Goal: Information Seeking & Learning: Learn about a topic

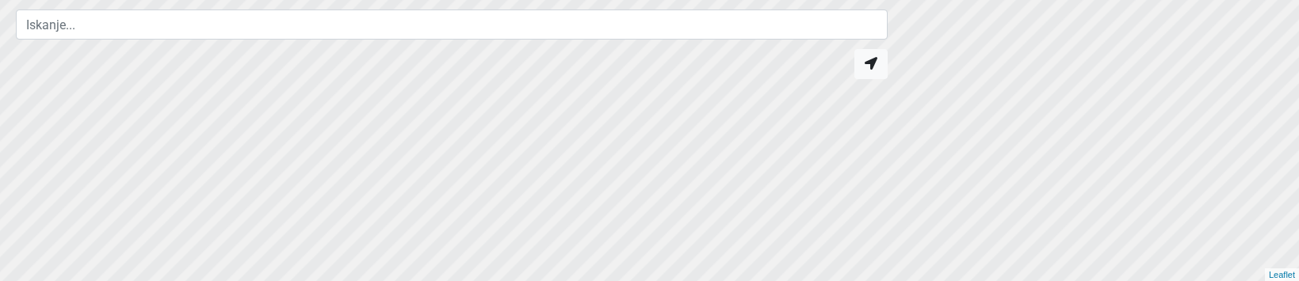
drag, startPoint x: 250, startPoint y: 145, endPoint x: 43, endPoint y: 166, distance: 208.7
click at [43, 166] on div at bounding box center [643, 144] width 1559 height 338
drag, startPoint x: 414, startPoint y: 85, endPoint x: 459, endPoint y: 96, distance: 45.7
click at [459, 96] on div at bounding box center [649, 141] width 1559 height 338
drag, startPoint x: 338, startPoint y: 116, endPoint x: 927, endPoint y: 124, distance: 589.7
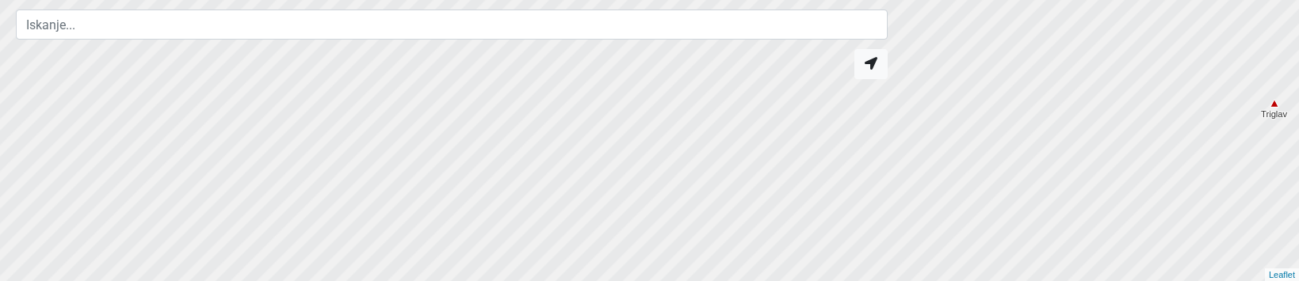
click at [927, 124] on div at bounding box center [651, 140] width 1559 height 338
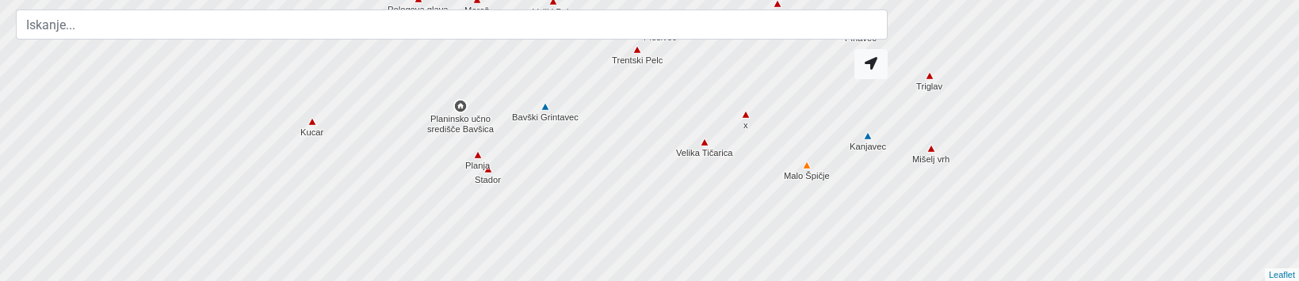
drag, startPoint x: 563, startPoint y: 214, endPoint x: 712, endPoint y: 98, distance: 189.3
click at [712, 98] on div at bounding box center [650, 140] width 1559 height 338
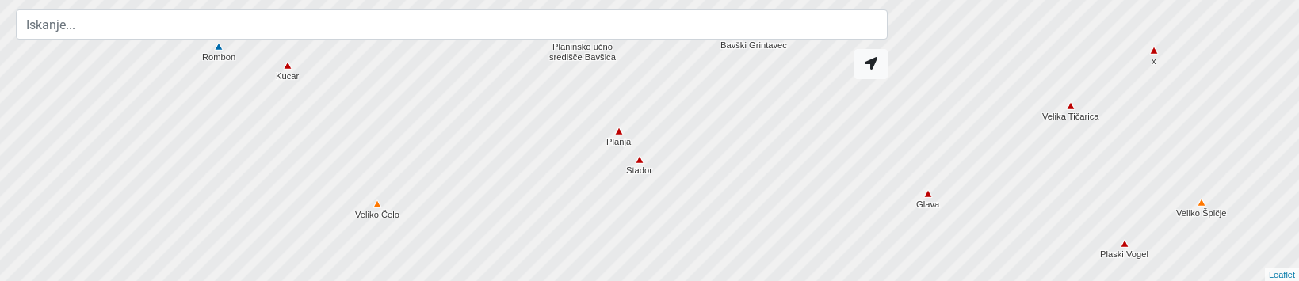
drag, startPoint x: 517, startPoint y: 139, endPoint x: 708, endPoint y: 131, distance: 191.2
click at [708, 131] on div at bounding box center [649, 141] width 1559 height 338
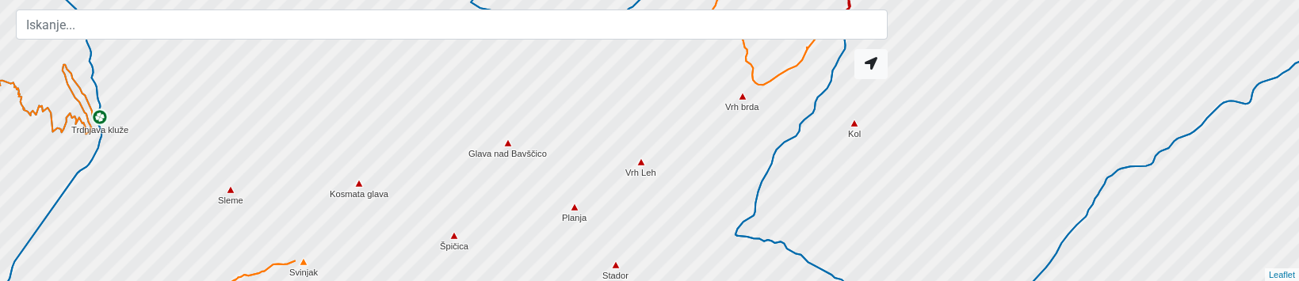
drag, startPoint x: 593, startPoint y: 142, endPoint x: 399, endPoint y: 245, distance: 219.1
click at [399, 245] on div at bounding box center [649, 141] width 1559 height 338
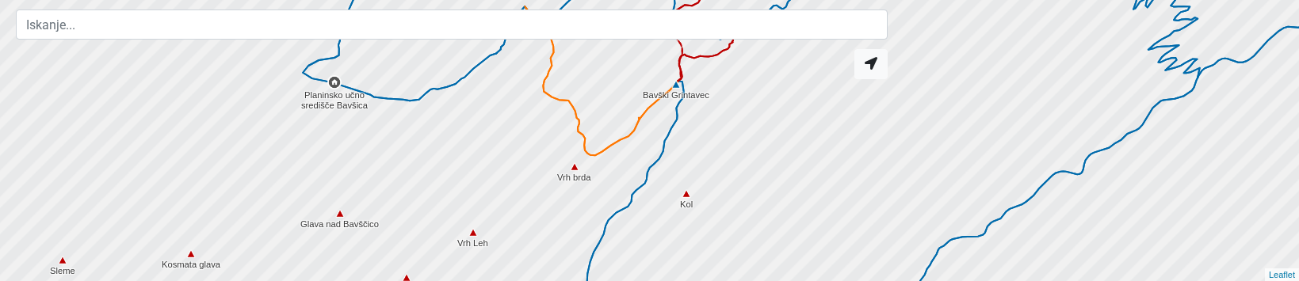
drag, startPoint x: 711, startPoint y: 127, endPoint x: 544, endPoint y: 200, distance: 181.7
click at [541, 204] on div at bounding box center [651, 140] width 1559 height 338
click at [547, 197] on div at bounding box center [649, 141] width 1559 height 338
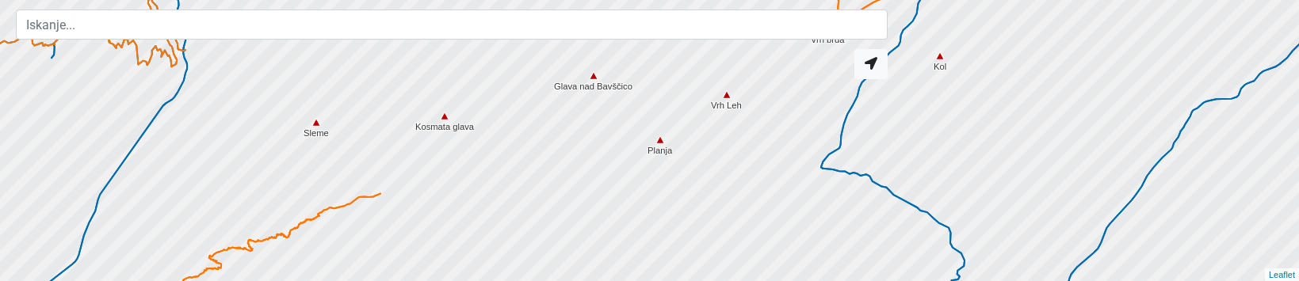
drag, startPoint x: 516, startPoint y: 201, endPoint x: 782, endPoint y: 53, distance: 304.7
click at [782, 53] on div "[GEOGRAPHIC_DATA] učno središče Bavšica Šmihelovec Bebeli rob Kanja Bavški [GEO…" at bounding box center [649, 140] width 1299 height 281
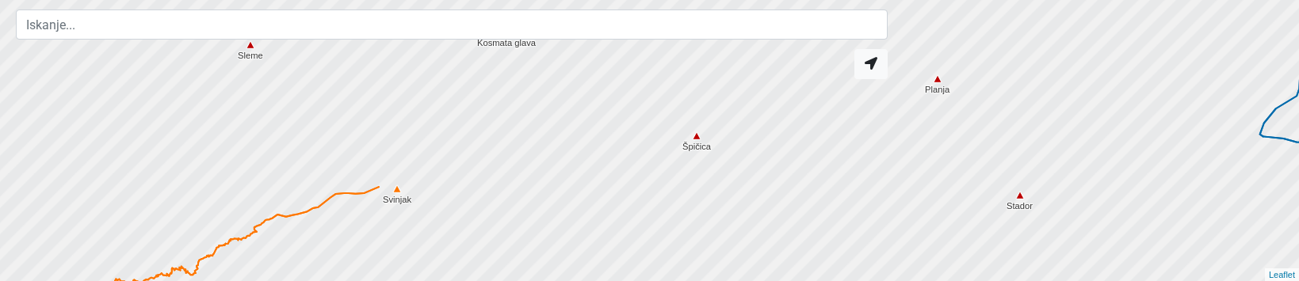
click at [403, 199] on div at bounding box center [649, 141] width 1559 height 338
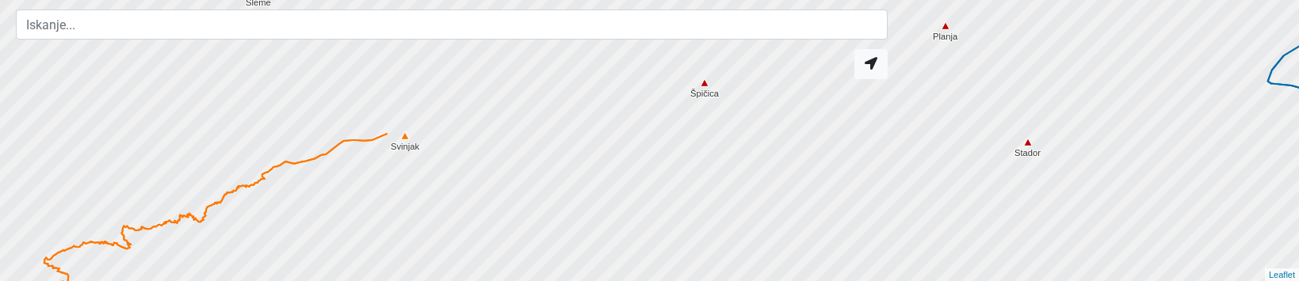
drag, startPoint x: 539, startPoint y: 155, endPoint x: 548, endPoint y: 100, distance: 55.4
click at [548, 100] on div at bounding box center [649, 141] width 1559 height 338
click at [407, 143] on div at bounding box center [649, 141] width 1559 height 338
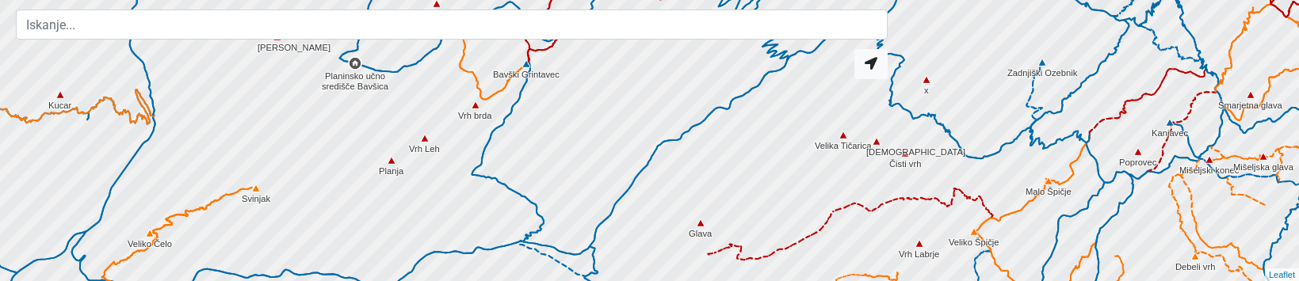
click at [257, 199] on div at bounding box center [649, 141] width 1559 height 338
click at [258, 197] on div at bounding box center [649, 141] width 1559 height 338
click at [260, 193] on img at bounding box center [256, 188] width 14 height 14
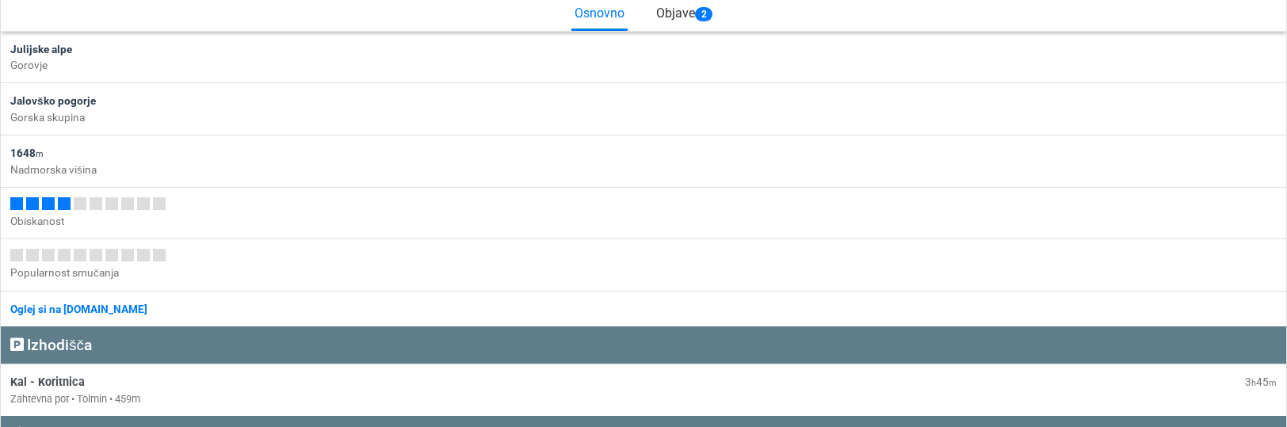
scroll to position [238, 0]
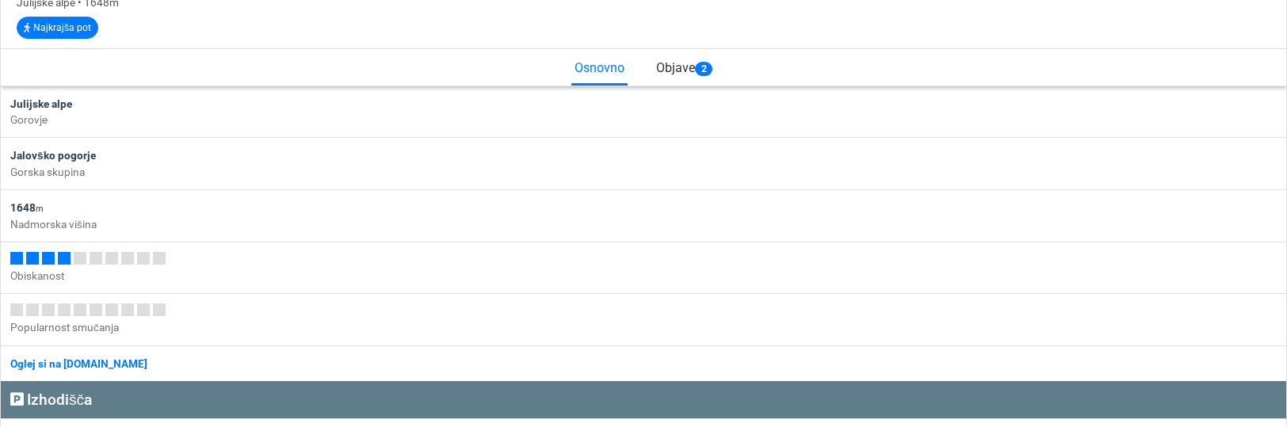
click at [665, 82] on div "Objave 2" at bounding box center [684, 65] width 62 height 33
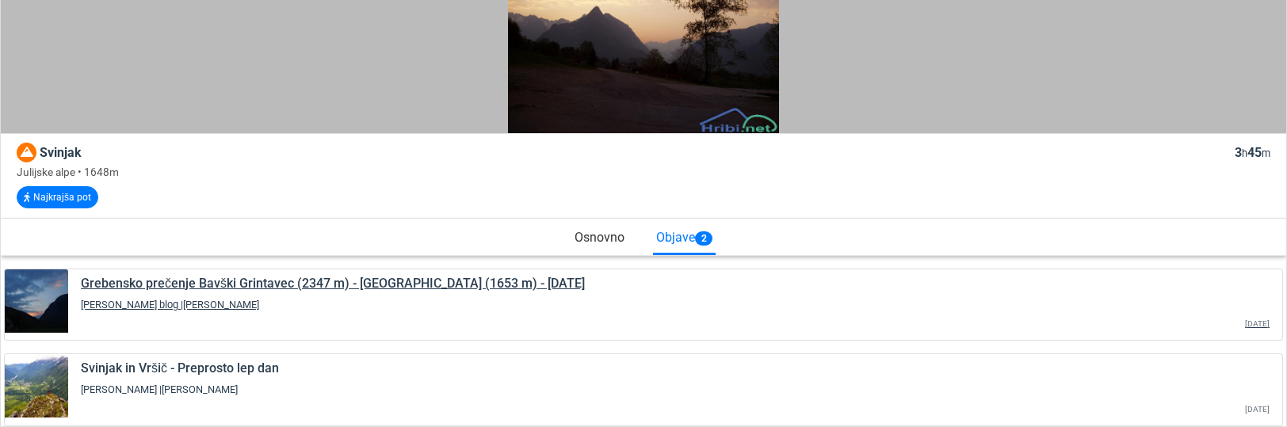
click at [143, 275] on div "Grebensko prečenje Bavški Grintavec (2347 m) - [GEOGRAPHIC_DATA] (1653 m) - [DA…" at bounding box center [675, 304] width 1214 height 71
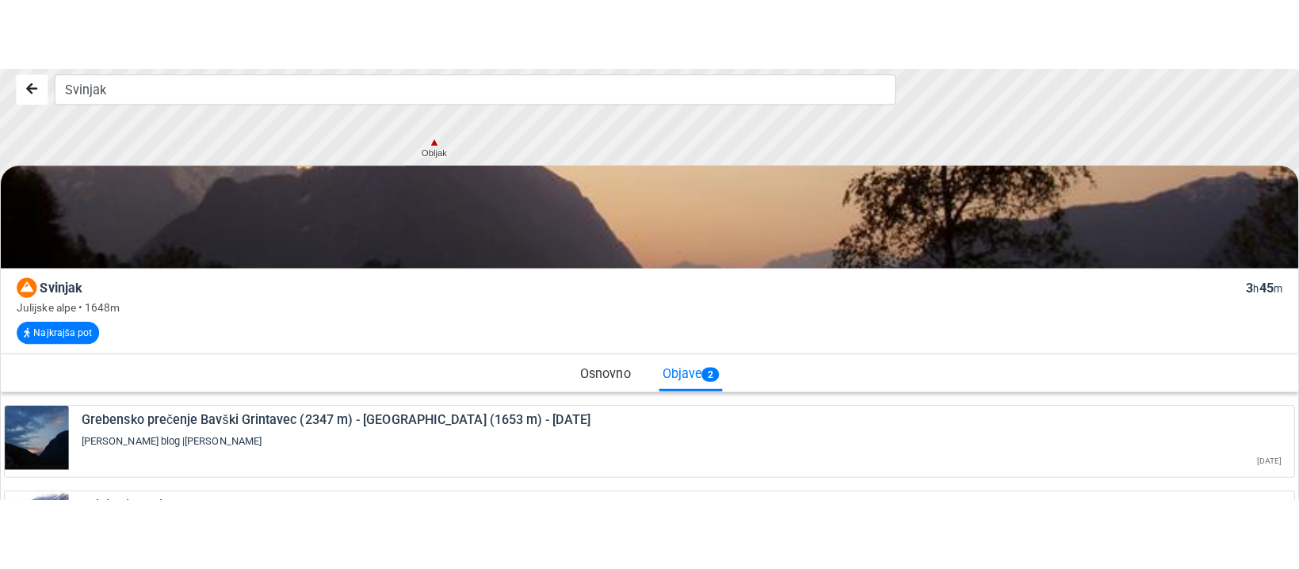
scroll to position [0, 0]
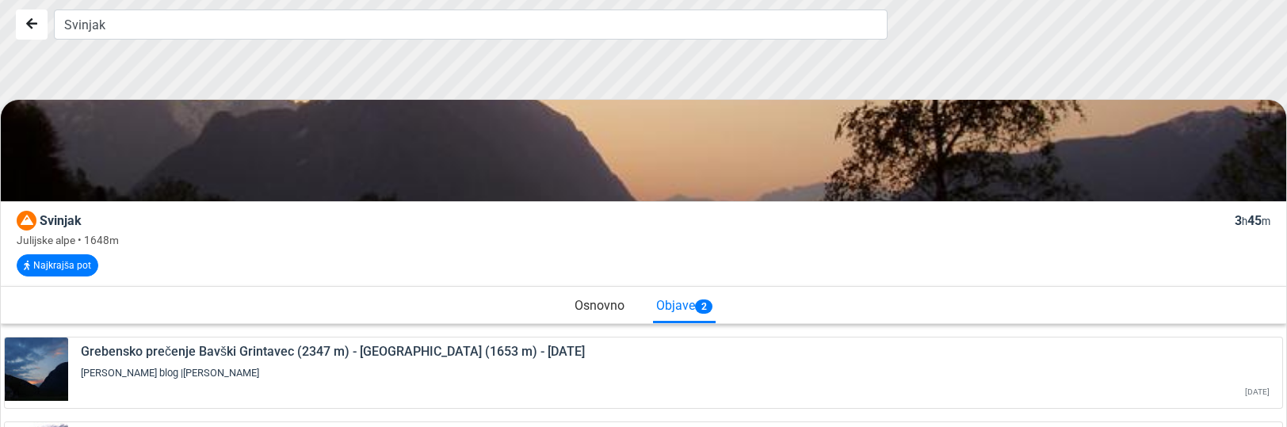
drag, startPoint x: 872, startPoint y: 67, endPoint x: 925, endPoint y: 282, distance: 222.0
click at [925, 281] on div "Svinjak Svinjak 3 h 45 m Julijske alpe • 1648m Najkrajša pot Osnovno Objave 2 G…" at bounding box center [643, 213] width 1287 height 427
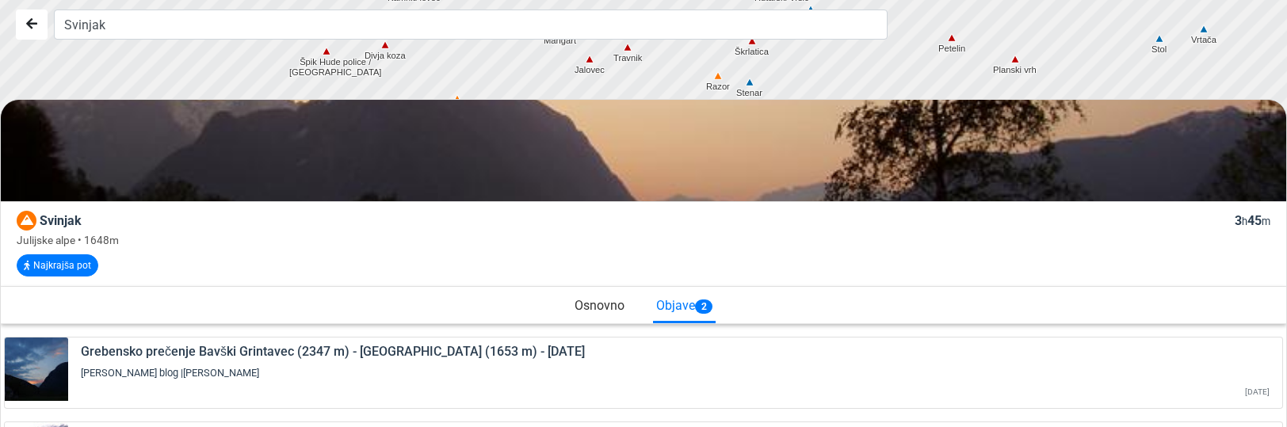
drag, startPoint x: 504, startPoint y: 92, endPoint x: 512, endPoint y: 28, distance: 64.7
click at [512, 28] on div "Svinjak Svinjak 3 h 45 m Julijske alpe • 1648m Najkrajša pot Osnovno Objave 2 G…" at bounding box center [643, 213] width 1287 height 427
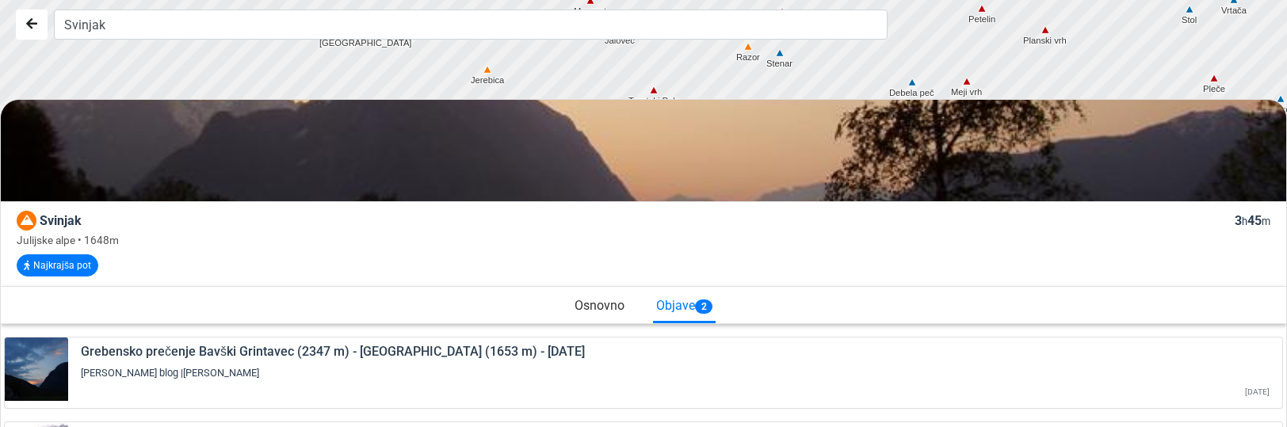
drag, startPoint x: 516, startPoint y: 70, endPoint x: 548, endPoint y: 48, distance: 38.9
click at [548, 48] on div "Svinjak Svinjak 3 h 45 m Julijske alpe • 1648m Najkrajša pot Osnovno Objave 2 G…" at bounding box center [643, 213] width 1287 height 427
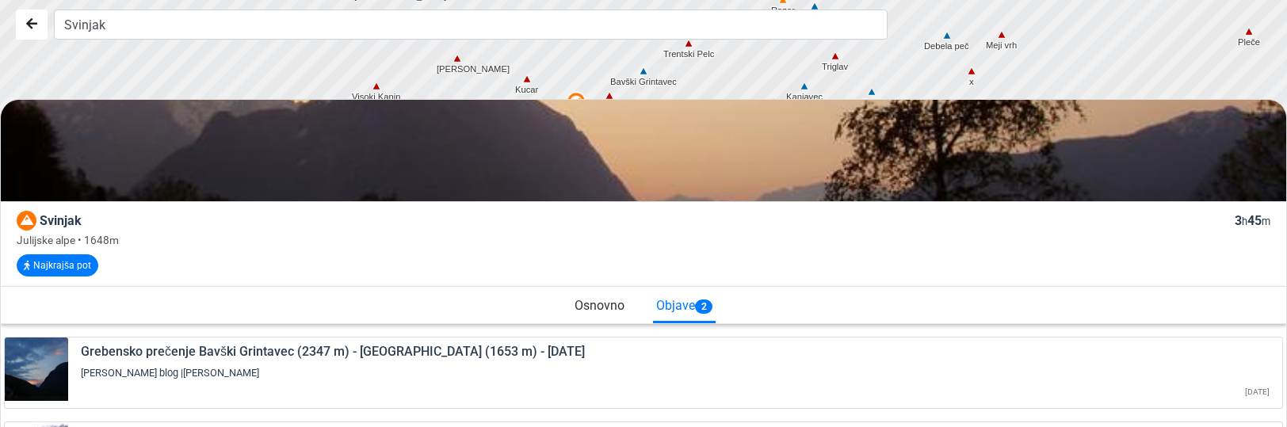
drag, startPoint x: 532, startPoint y: 82, endPoint x: 564, endPoint y: 35, distance: 56.9
click at [564, 35] on div "Svinjak Svinjak 3 h 45 m Julijske alpe • 1648m Najkrajša pot Osnovno Objave 2 G…" at bounding box center [643, 213] width 1287 height 427
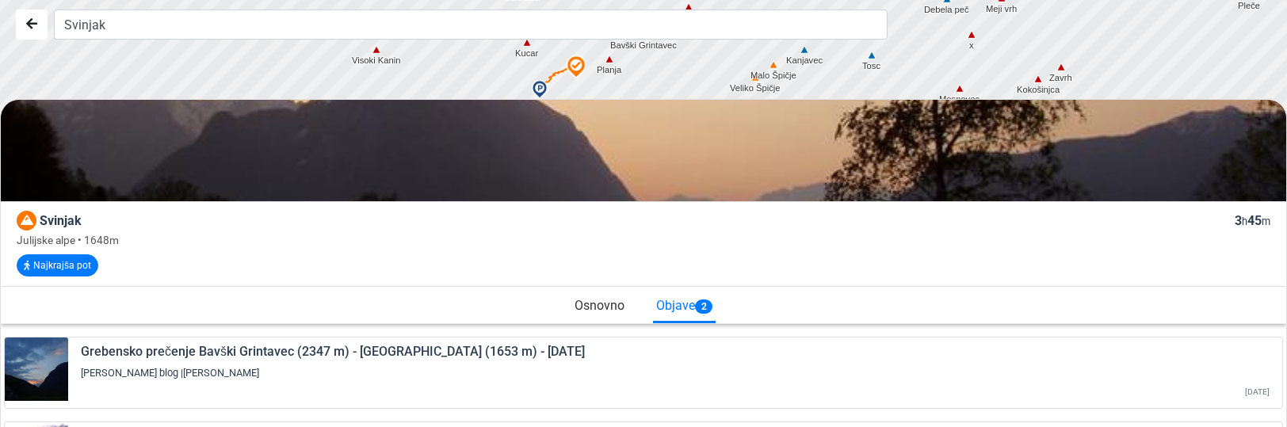
drag, startPoint x: 552, startPoint y: 71, endPoint x: 552, endPoint y: 30, distance: 40.4
click at [552, 30] on div "Svinjak Svinjak 3 h 45 m Julijske alpe • 1648m Najkrajša pot Osnovno Objave 2 G…" at bounding box center [643, 213] width 1287 height 427
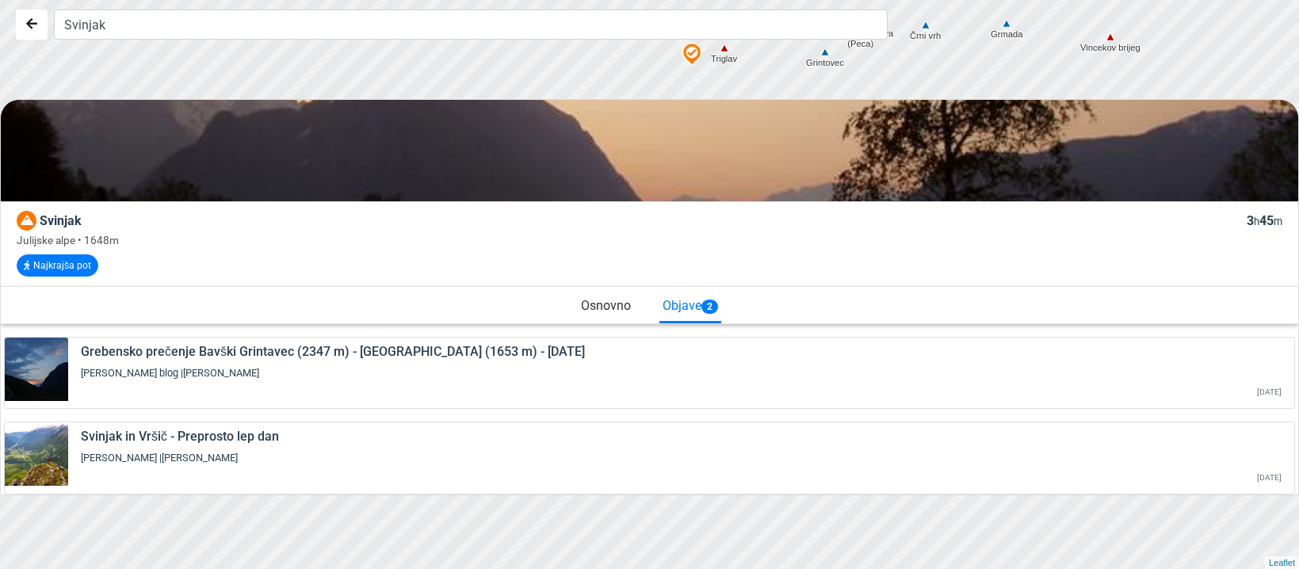
drag, startPoint x: 474, startPoint y: 81, endPoint x: 693, endPoint y: 18, distance: 227.5
click at [693, 18] on div "Svinjak Svinjak 3 h 45 m Julijske alpe • 1648m Najkrajša pot Osnovno Objave 2 G…" at bounding box center [649, 284] width 1299 height 569
drag, startPoint x: 665, startPoint y: 97, endPoint x: 691, endPoint y: 22, distance: 78.9
click at [691, 22] on div "Svinjak Svinjak 3 h 45 m Julijske alpe • 1648m Najkrajša pot Osnovno Objave 2 G…" at bounding box center [649, 284] width 1299 height 569
drag, startPoint x: 733, startPoint y: 68, endPoint x: 730, endPoint y: 112, distance: 43.7
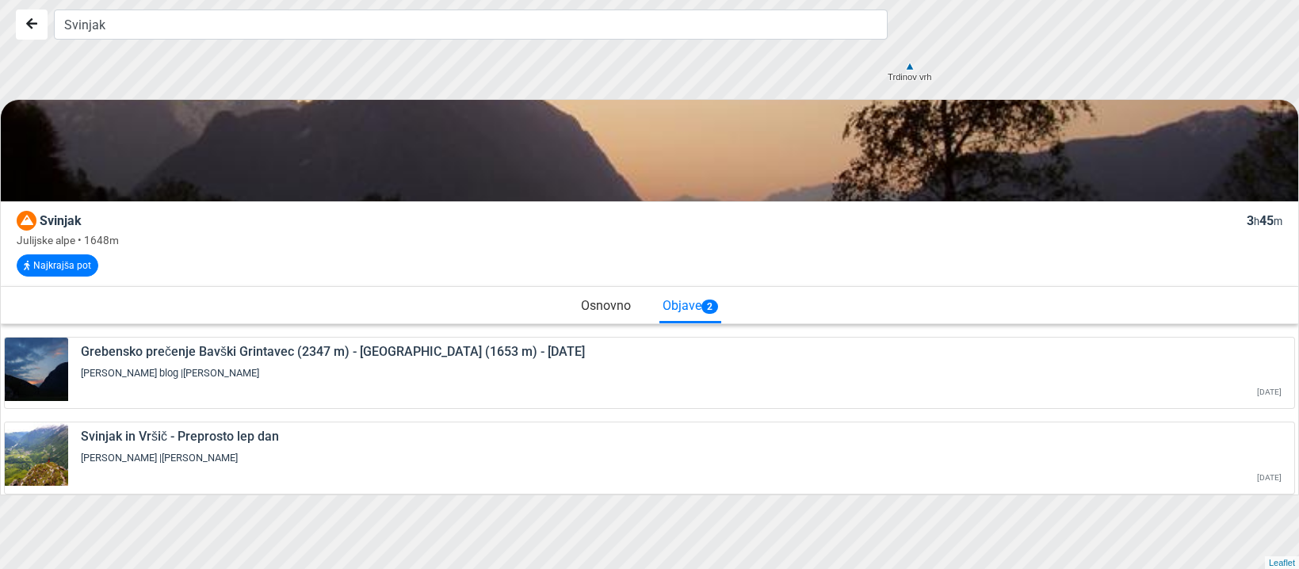
click at [730, 112] on div "Svinjak Svinjak 3 h 45 m Julijske alpe • 1648m Najkrajša pot Osnovno Objave 2 G…" at bounding box center [649, 284] width 1299 height 569
drag, startPoint x: 770, startPoint y: 93, endPoint x: 753, endPoint y: 120, distance: 32.8
click at [753, 120] on div "Svinjak Svinjak 3 h 45 m Julijske alpe • 1648m Najkrajša pot Osnovno Objave 2 G…" at bounding box center [649, 284] width 1299 height 569
drag, startPoint x: 697, startPoint y: 138, endPoint x: 575, endPoint y: 119, distance: 124.3
click at [575, 119] on img at bounding box center [649, 150] width 1297 height 973
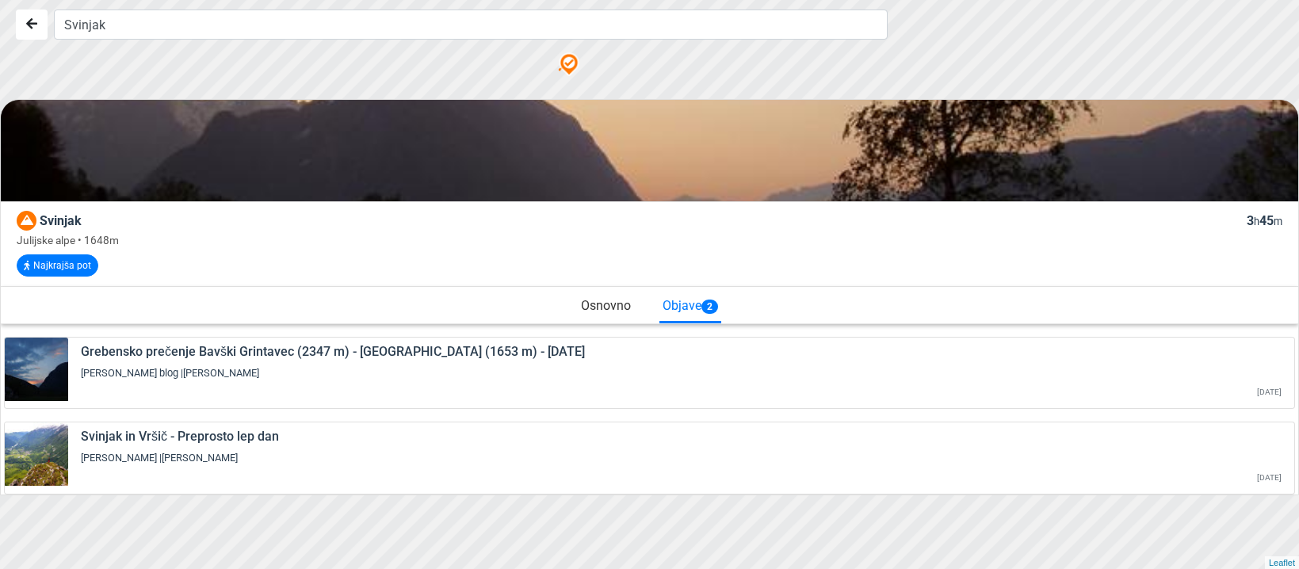
drag, startPoint x: 913, startPoint y: 71, endPoint x: 890, endPoint y: 246, distance: 176.6
click at [890, 246] on div "Svinjak Svinjak 3 h 45 m Julijske alpe • 1648m Najkrajša pot Osnovno Objave 2 G…" at bounding box center [649, 284] width 1299 height 569
drag, startPoint x: 617, startPoint y: 94, endPoint x: 859, endPoint y: 120, distance: 243.1
click at [859, 120] on div "Svinjak Svinjak 3 h 45 m Julijske alpe • 1648m Najkrajša pot Osnovno Objave 2 G…" at bounding box center [649, 284] width 1299 height 569
drag, startPoint x: 790, startPoint y: 89, endPoint x: 725, endPoint y: 118, distance: 71.3
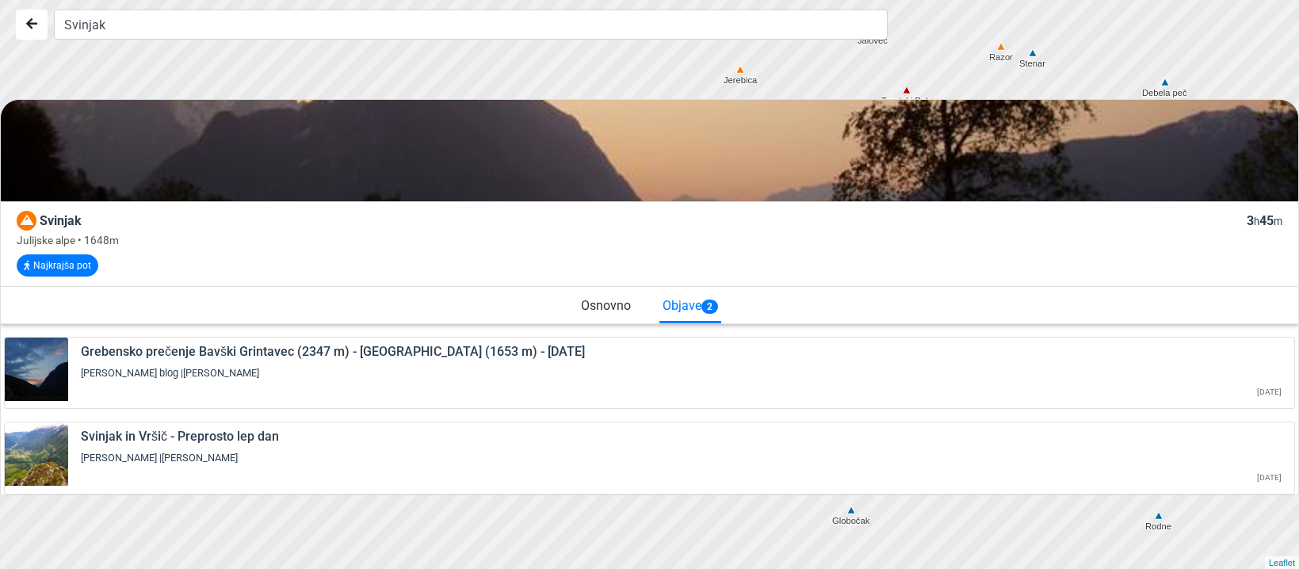
click at [725, 118] on div "Svinjak Svinjak 3 h 45 m Julijske alpe • 1648m Najkrajša pot Osnovno Objave 2 G…" at bounding box center [649, 284] width 1299 height 569
drag, startPoint x: 792, startPoint y: 75, endPoint x: 950, endPoint y: 47, distance: 160.3
click at [950, 47] on div at bounding box center [649, 284] width 1559 height 683
drag, startPoint x: 991, startPoint y: 50, endPoint x: 986, endPoint y: 101, distance: 51.7
click at [986, 101] on div "Svinjak Svinjak 3 h 45 m Julijske alpe • 1648m Najkrajša pot Osnovno Objave 2 G…" at bounding box center [649, 284] width 1299 height 569
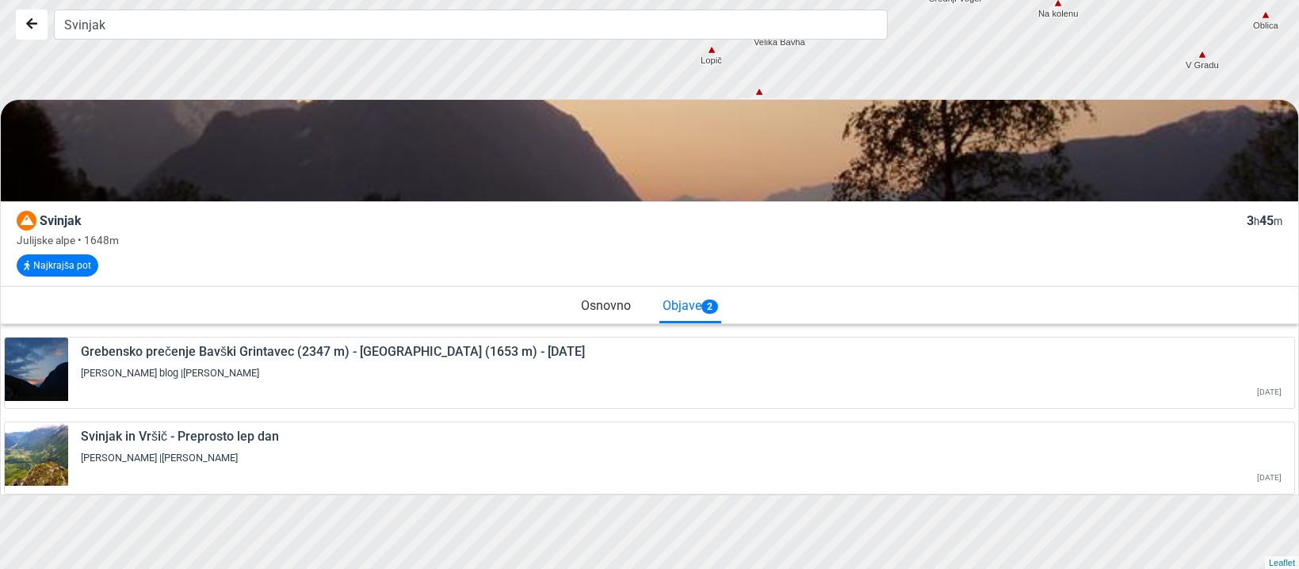
drag, startPoint x: 1008, startPoint y: 59, endPoint x: 1099, endPoint y: -35, distance: 131.1
click at [1099, 0] on html "Svinjak Svinjak 3 h 45 m Julijske alpe • 1648m Najkrajša pot Osnovno Objave 2 G…" at bounding box center [649, 284] width 1299 height 569
drag, startPoint x: 926, startPoint y: 55, endPoint x: 911, endPoint y: 97, distance: 44.6
click at [911, 97] on div at bounding box center [649, 284] width 1559 height 683
drag, startPoint x: 992, startPoint y: 40, endPoint x: 945, endPoint y: 79, distance: 61.4
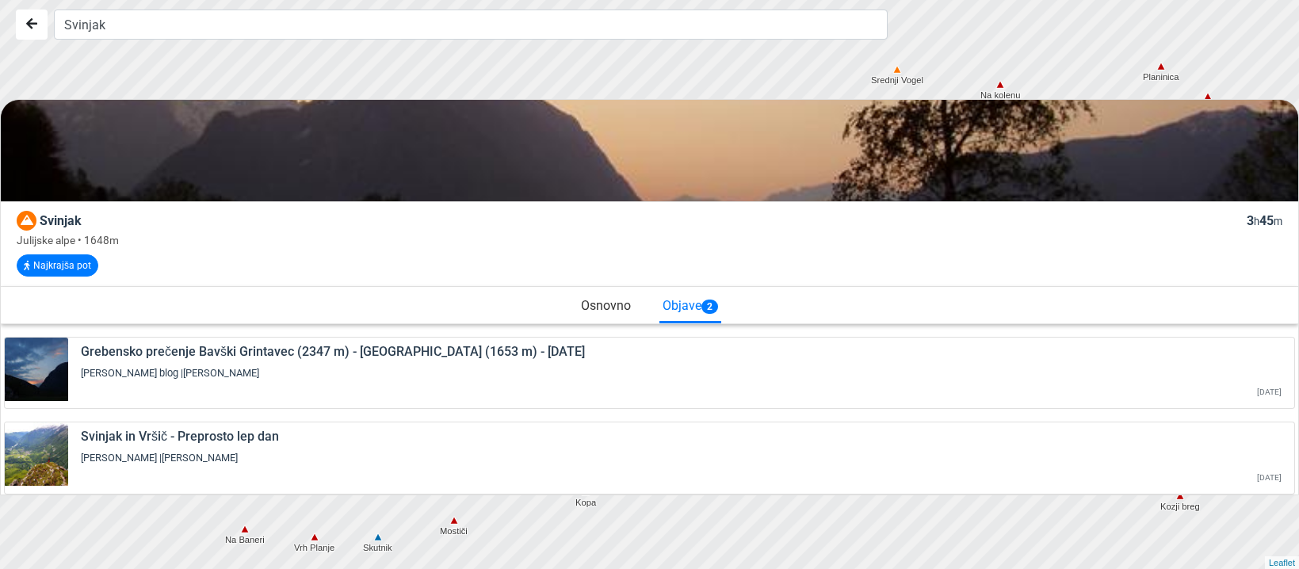
click at [945, 79] on div at bounding box center [649, 284] width 1559 height 683
drag, startPoint x: 1001, startPoint y: 35, endPoint x: 1010, endPoint y: 44, distance: 12.9
click at [1010, 44] on div at bounding box center [649, 284] width 1559 height 683
drag, startPoint x: 941, startPoint y: 59, endPoint x: 954, endPoint y: -7, distance: 67.1
click at [954, 0] on html "Svinjak Svinjak 3 h 45 m Julijske alpe • 1648m Najkrajša pot Osnovno Objave 2 G…" at bounding box center [649, 284] width 1299 height 569
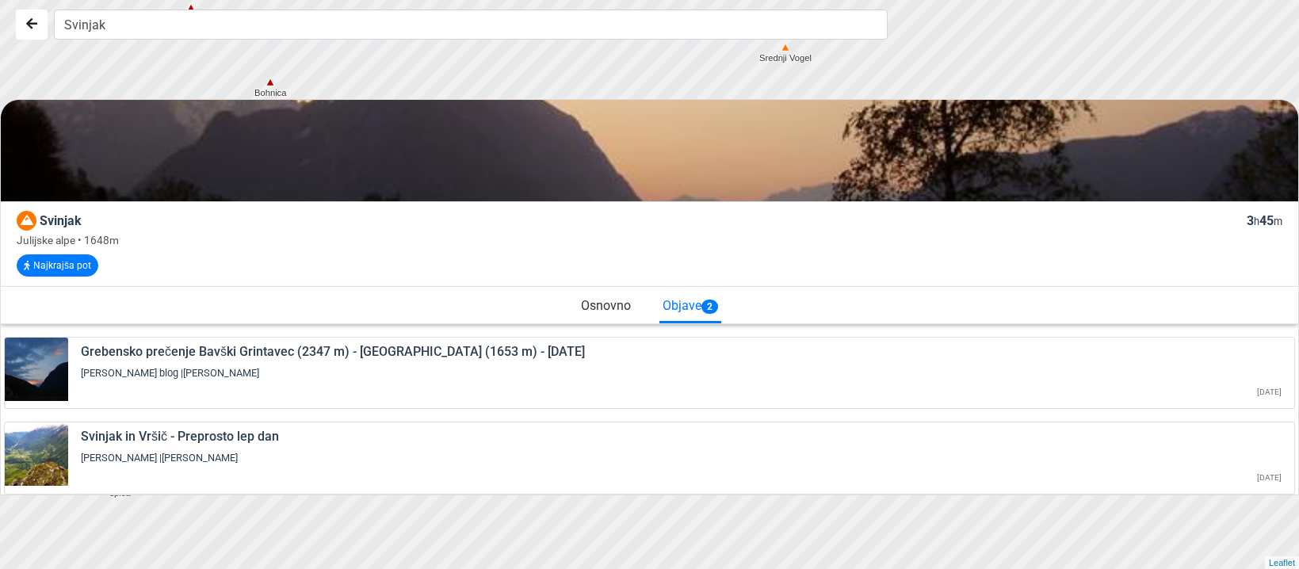
drag, startPoint x: 945, startPoint y: 47, endPoint x: 976, endPoint y: -19, distance: 72.3
click at [976, 0] on html "Svinjak Svinjak 3 h 45 m Julijske alpe • 1648m Najkrajša pot Osnovno Objave 2 G…" at bounding box center [649, 284] width 1299 height 569
drag, startPoint x: 917, startPoint y: 60, endPoint x: 931, endPoint y: 0, distance: 61.9
click at [931, 0] on div at bounding box center [649, 284] width 1559 height 683
drag, startPoint x: 916, startPoint y: 65, endPoint x: 926, endPoint y: 5, distance: 61.0
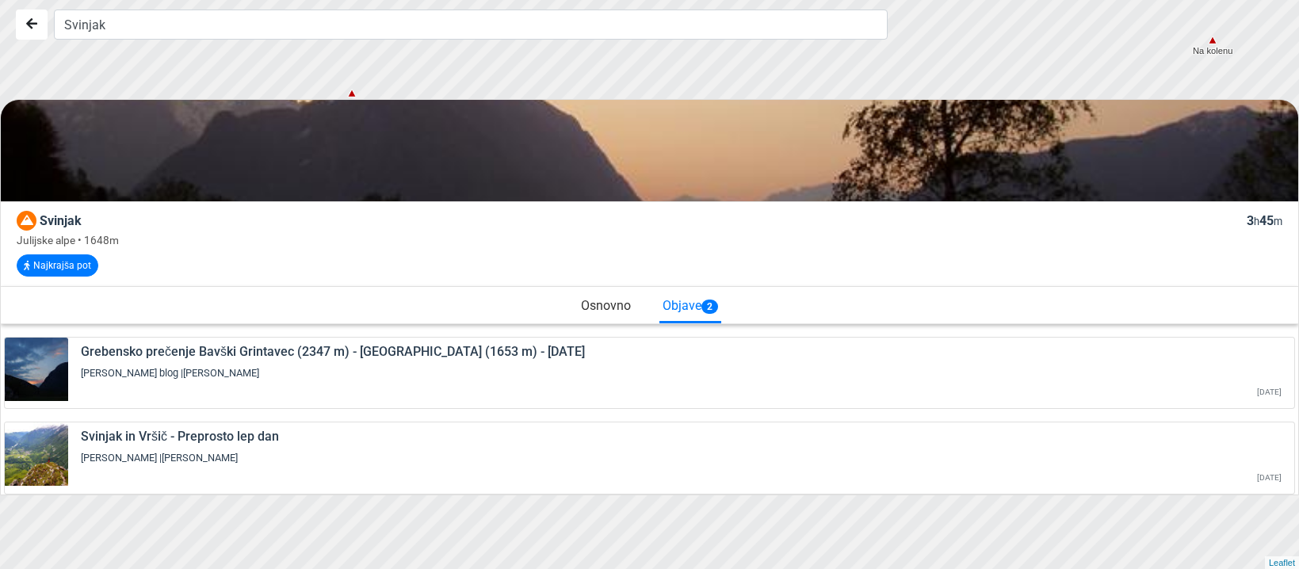
click at [926, 5] on div at bounding box center [649, 279] width 1559 height 683
drag, startPoint x: 1060, startPoint y: 53, endPoint x: 1109, endPoint y: -46, distance: 110.9
click at [1109, 0] on html "Svinjak Svinjak 3 h 45 m Julijske alpe • 1648m Najkrajša pot Osnovno Objave 2 G…" at bounding box center [649, 284] width 1299 height 569
drag, startPoint x: 983, startPoint y: 60, endPoint x: 1098, endPoint y: -3, distance: 130.5
click at [1098, 0] on html "Svinjak Svinjak 3 h 45 m Julijske alpe • 1648m Najkrajša pot Osnovno Objave 2 G…" at bounding box center [649, 284] width 1299 height 569
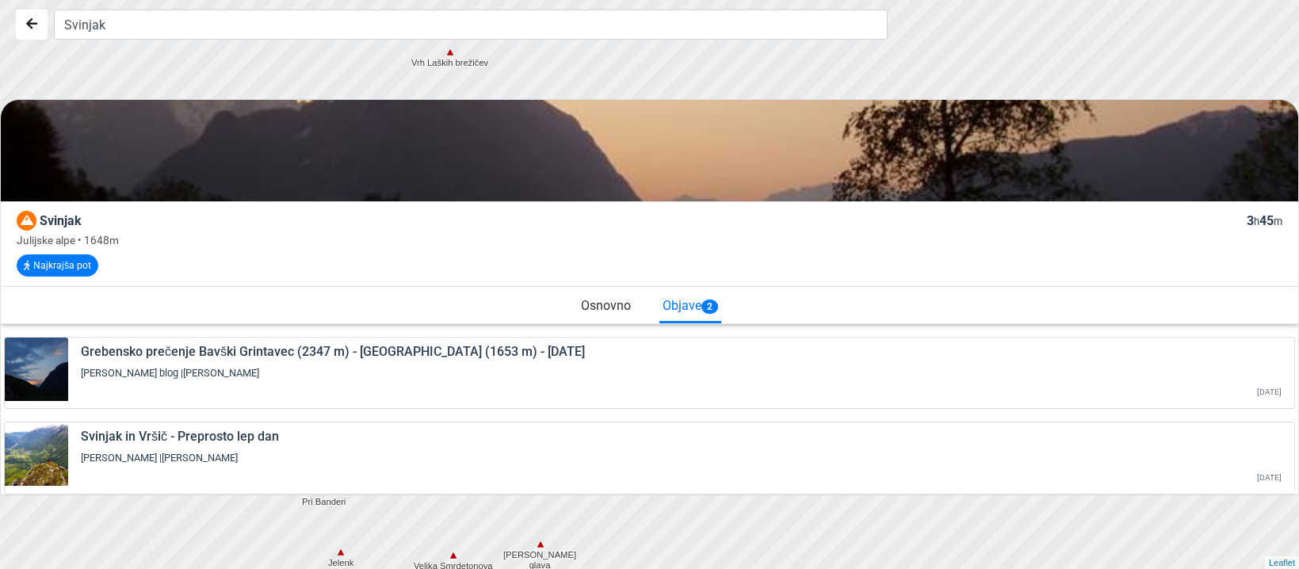
drag, startPoint x: 941, startPoint y: 62, endPoint x: 1074, endPoint y: 73, distance: 132.8
click at [1074, 73] on div at bounding box center [649, 284] width 1559 height 683
drag, startPoint x: 903, startPoint y: 65, endPoint x: 1013, endPoint y: 148, distance: 137.4
click at [1013, 148] on div "Svinjak Svinjak 3 h 45 m Julijske alpe • 1648m Najkrajša pot Osnovno Objave 2 G…" at bounding box center [649, 284] width 1299 height 569
drag, startPoint x: 945, startPoint y: 76, endPoint x: 1010, endPoint y: 142, distance: 93.0
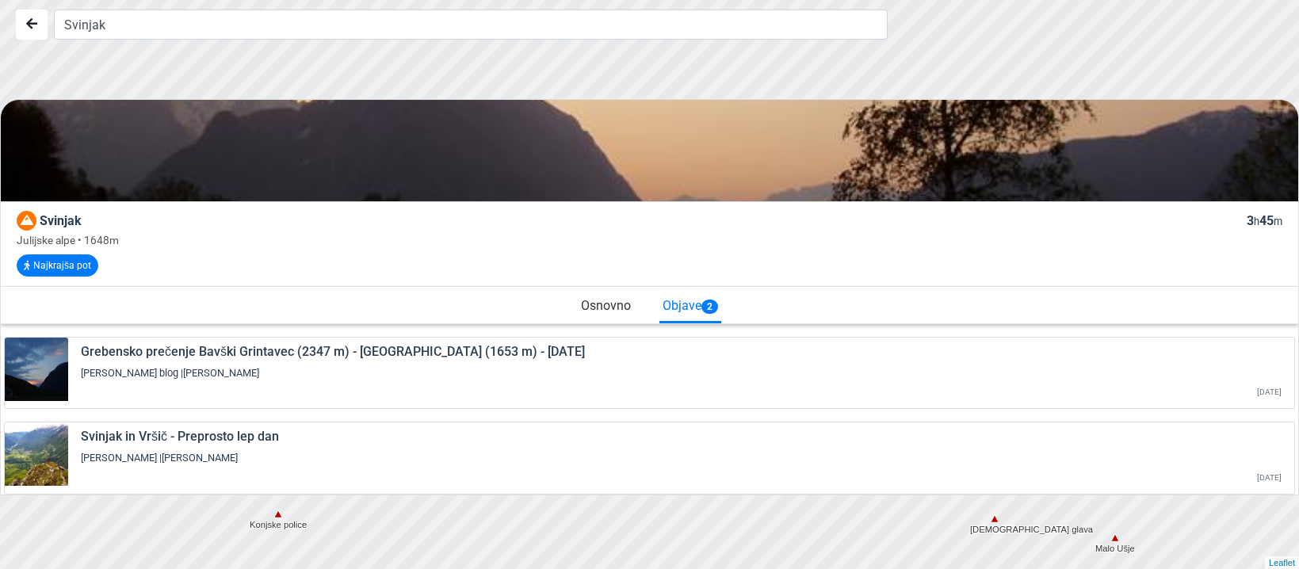
click at [1010, 142] on div "Svinjak Svinjak 3 h 45 m Julijske alpe • 1648m Najkrajša pot Osnovno Objave 2 G…" at bounding box center [649, 284] width 1299 height 569
click at [32, 21] on icon "Nazaj" at bounding box center [31, 23] width 11 height 13
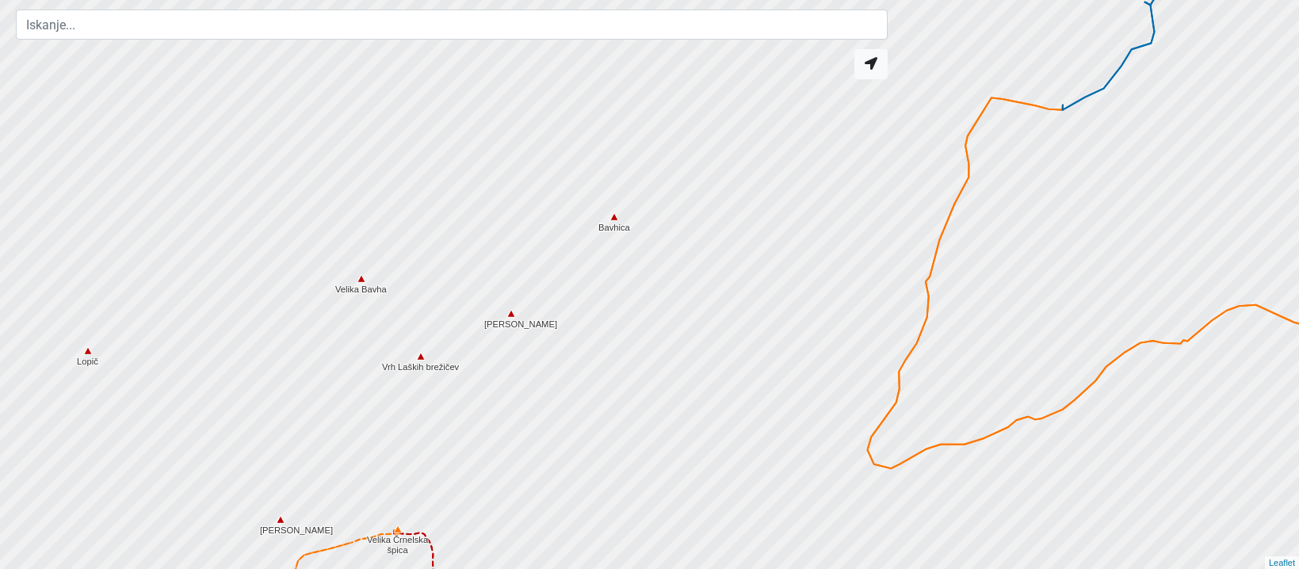
drag, startPoint x: 809, startPoint y: 220, endPoint x: 609, endPoint y: 390, distance: 262.0
click at [609, 281] on div at bounding box center [649, 284] width 1559 height 683
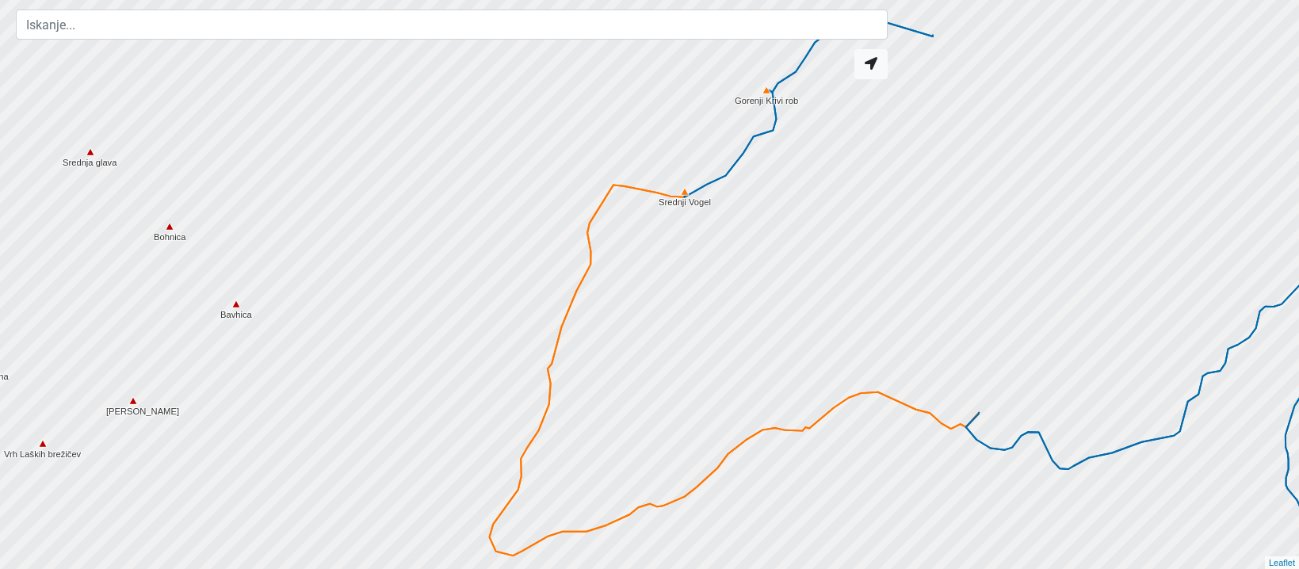
drag, startPoint x: 1001, startPoint y: 206, endPoint x: 614, endPoint y: 303, distance: 398.6
click at [614, 281] on div at bounding box center [641, 290] width 1559 height 683
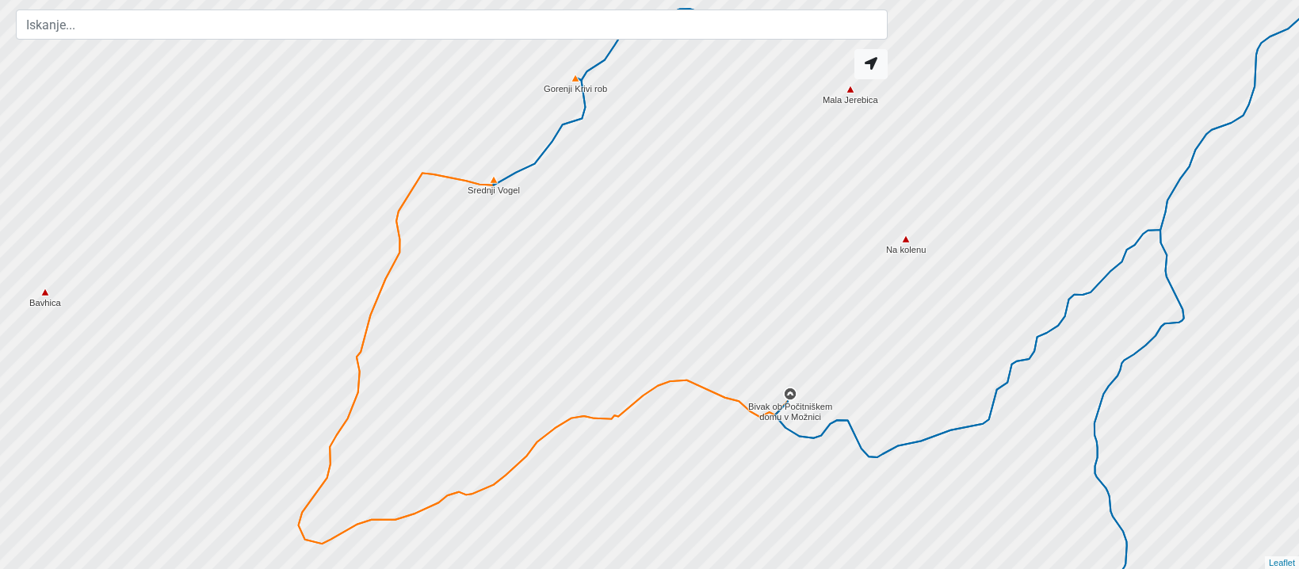
drag, startPoint x: 873, startPoint y: 221, endPoint x: 714, endPoint y: 174, distance: 165.2
click at [714, 174] on div at bounding box center [649, 284] width 1559 height 683
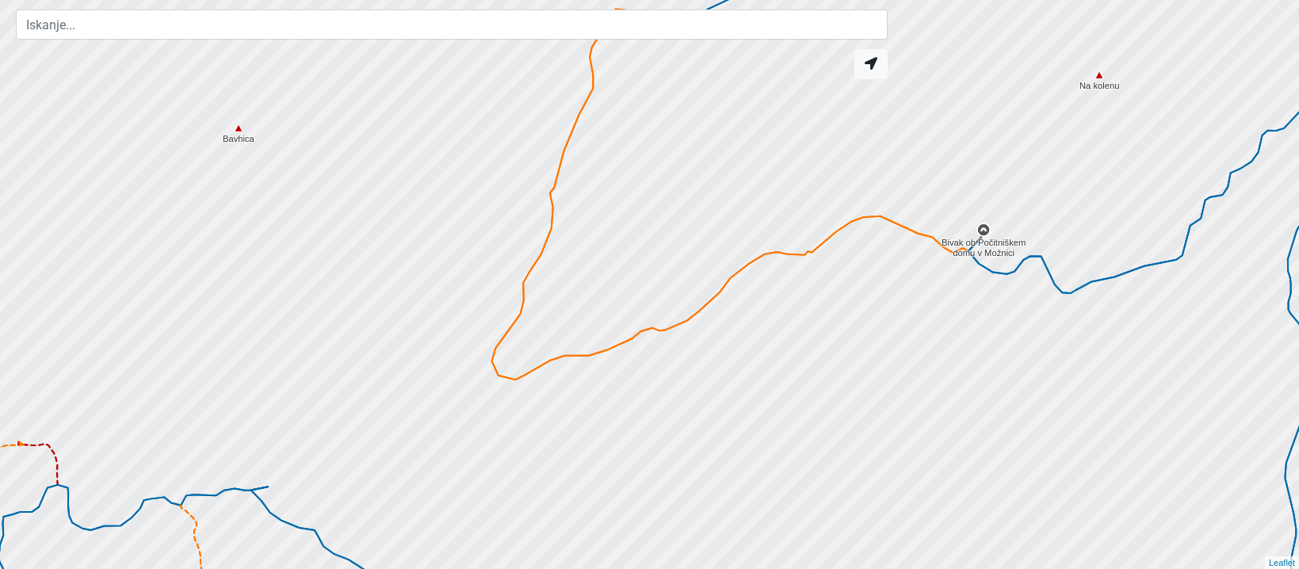
drag, startPoint x: 469, startPoint y: 247, endPoint x: 658, endPoint y: 78, distance: 253.6
click at [673, 71] on div "Srednji Vogel Gorenji Krivi rob Jerebica Bivak ob Počitniškem domu v Možnici Ma…" at bounding box center [649, 284] width 1299 height 569
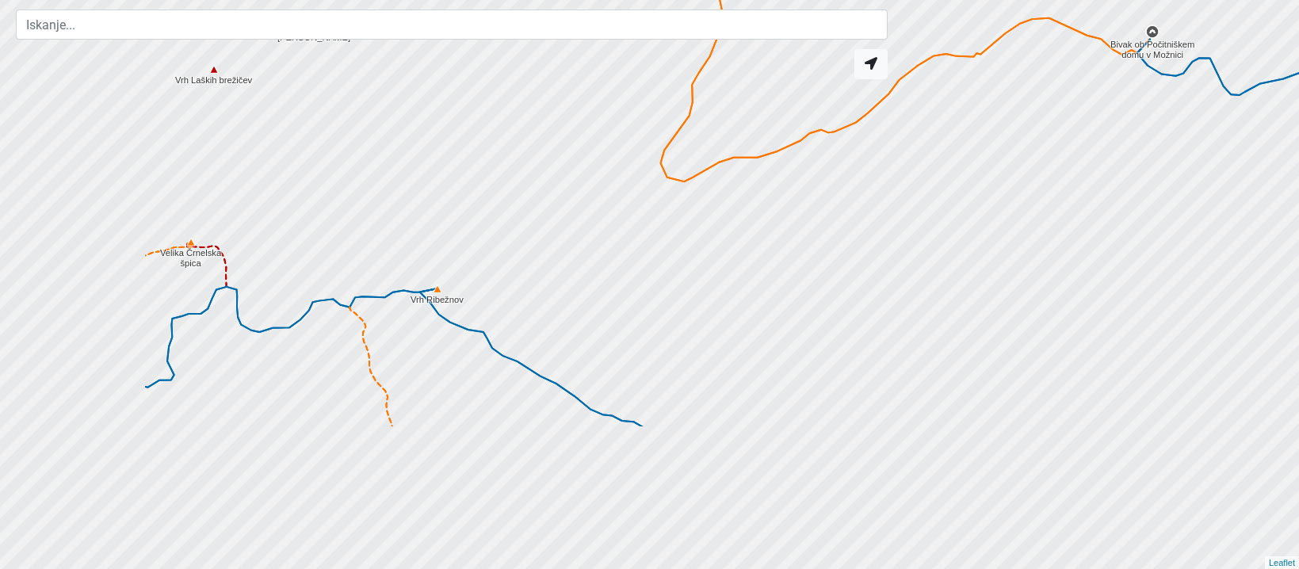
drag, startPoint x: 503, startPoint y: 229, endPoint x: 659, endPoint y: 41, distance: 243.7
click at [659, 41] on div "Srednji Vogel Bivak ob Počitniškem domu v Možnici Na kolenu Vrh Laških brežičev…" at bounding box center [649, 284] width 1299 height 569
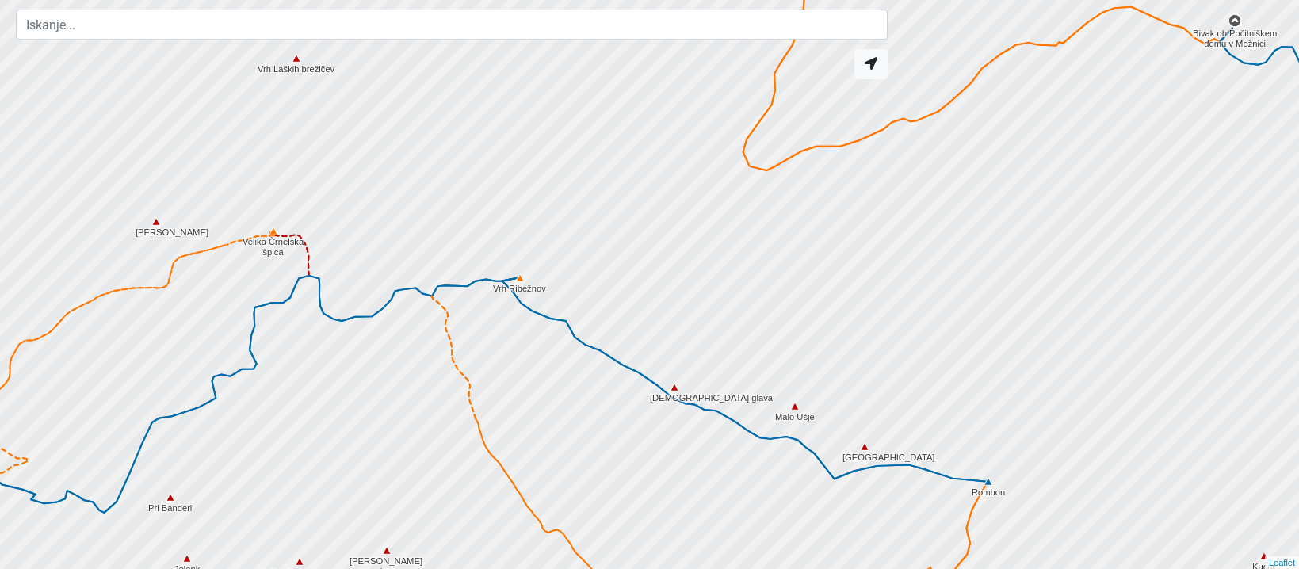
drag, startPoint x: 517, startPoint y: 245, endPoint x: 606, endPoint y: 235, distance: 89.3
click at [606, 235] on div at bounding box center [649, 284] width 1559 height 683
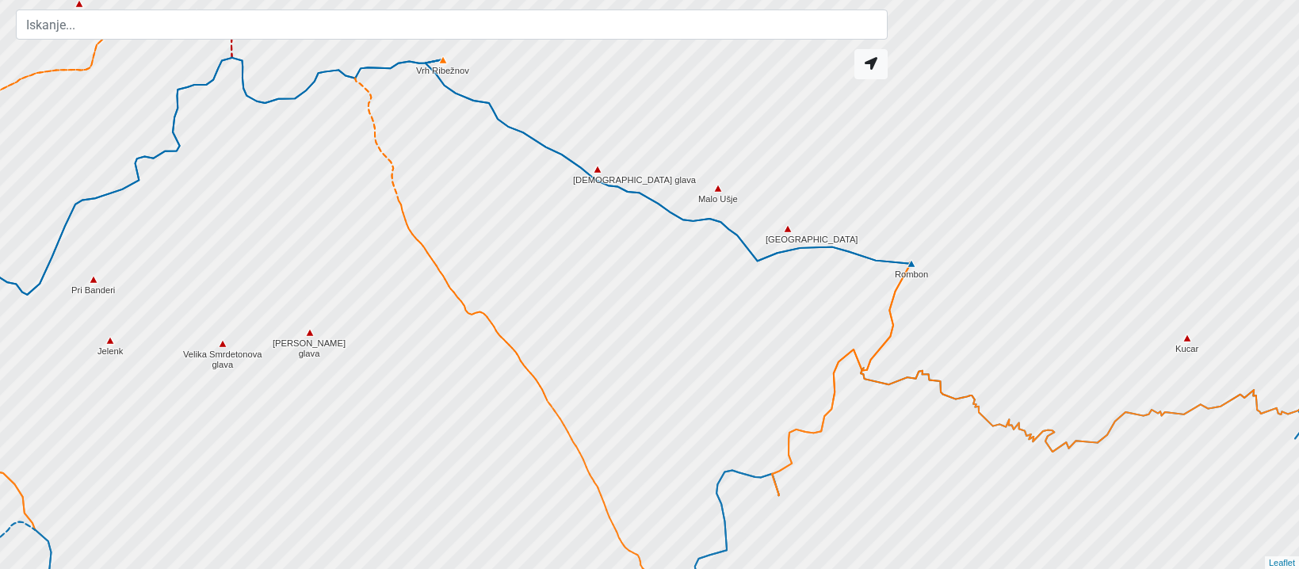
drag, startPoint x: 715, startPoint y: 433, endPoint x: 634, endPoint y: 185, distance: 261.6
click at [634, 185] on div at bounding box center [647, 278] width 1559 height 683
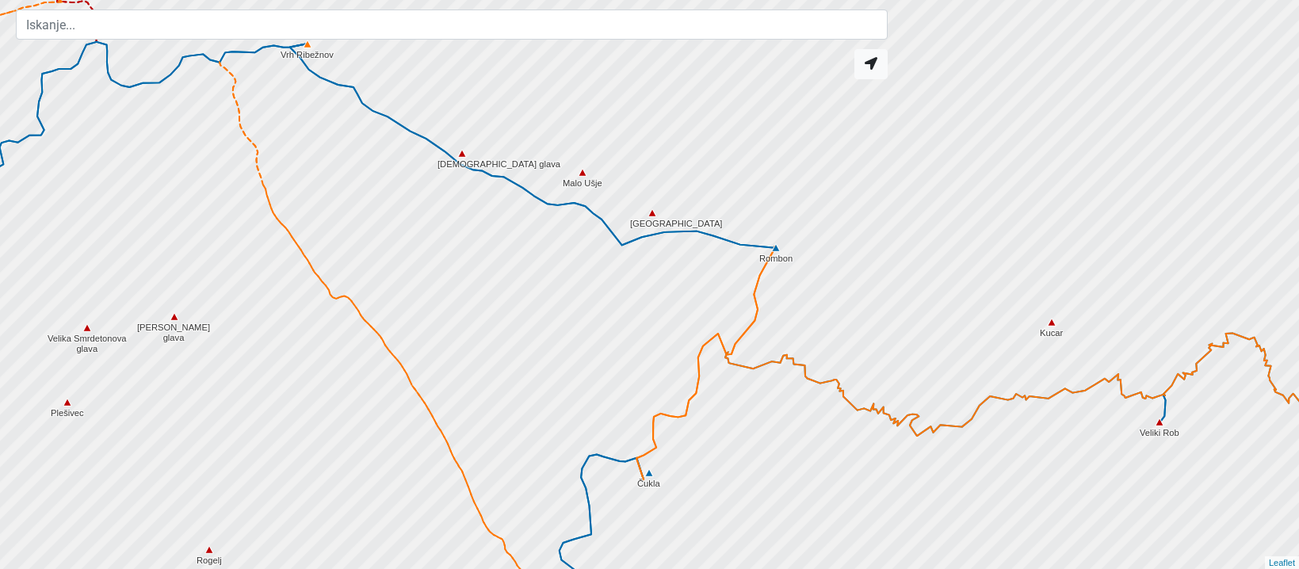
drag, startPoint x: 773, startPoint y: 329, endPoint x: 640, endPoint y: 334, distance: 134.0
click at [640, 281] on div at bounding box center [649, 284] width 1559 height 683
click at [777, 254] on img at bounding box center [776, 248] width 14 height 14
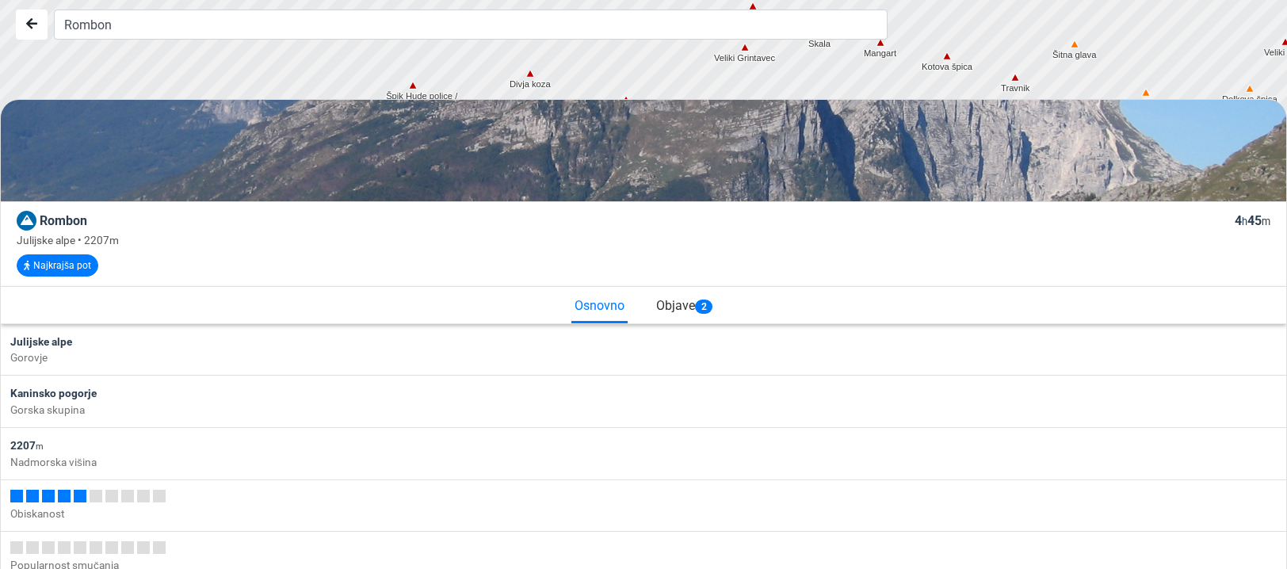
click at [700, 281] on span "2" at bounding box center [703, 307] width 17 height 14
